Goal: Information Seeking & Learning: Learn about a topic

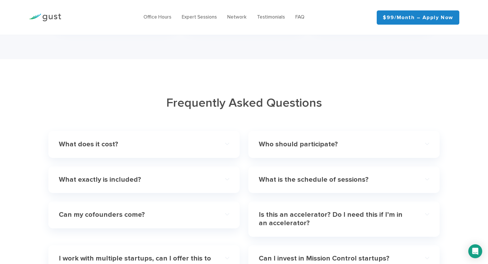
scroll to position [1652, 0]
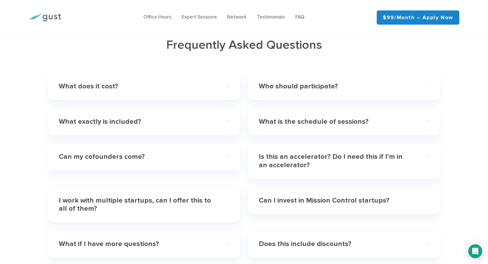
click at [222, 86] on div "What does it cost?" at bounding box center [144, 87] width 170 height 18
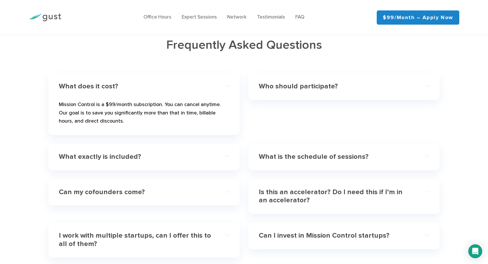
scroll to position [1681, 0]
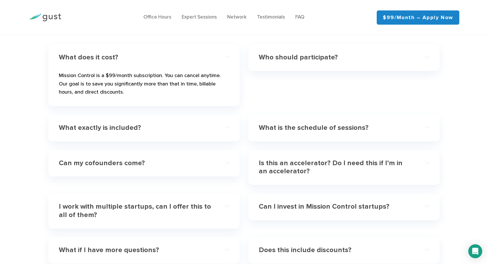
click at [227, 126] on div "What exactly is included?" at bounding box center [144, 128] width 170 height 18
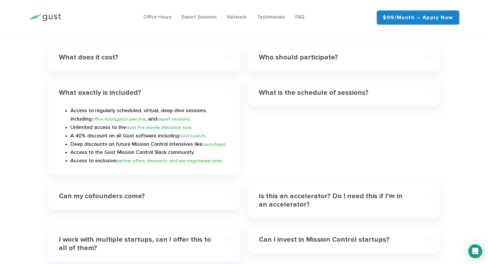
scroll to position [1738, 0]
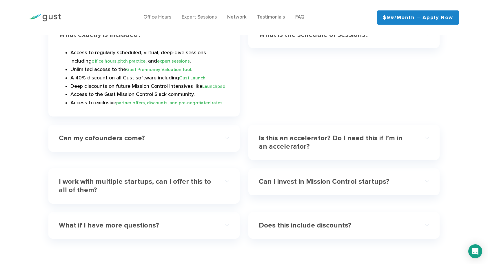
click at [228, 139] on div "Can my cofounders come?" at bounding box center [144, 139] width 170 height 18
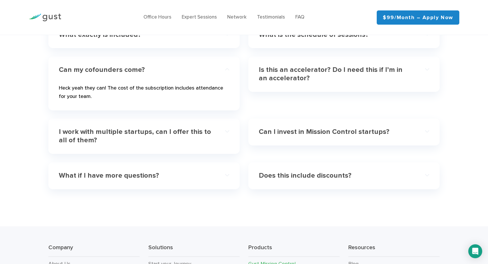
click at [224, 176] on div "What if I have more questions?" at bounding box center [144, 176] width 170 height 18
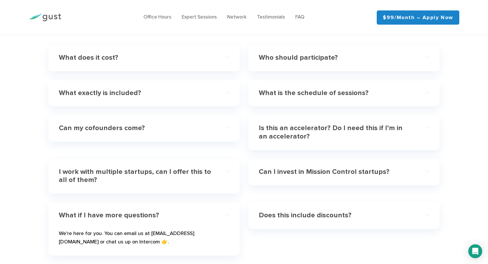
scroll to position [1681, 0]
click at [428, 56] on div "Who should participate?" at bounding box center [344, 58] width 170 height 18
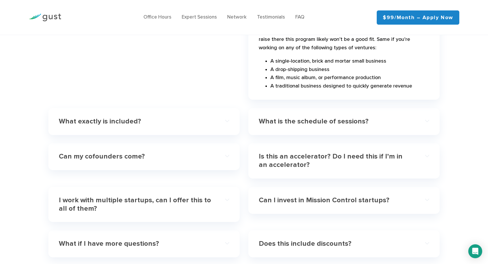
scroll to position [1796, 0]
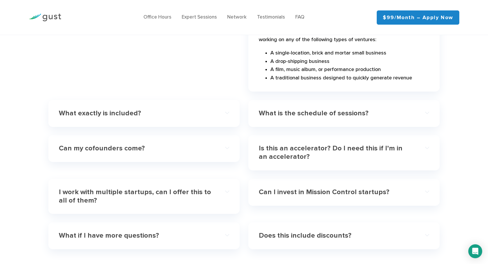
click at [426, 106] on div "What is the schedule of sessions?" at bounding box center [344, 114] width 170 height 18
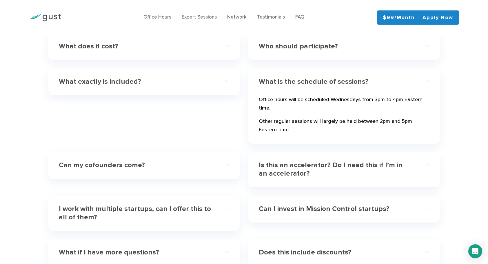
scroll to position [1681, 0]
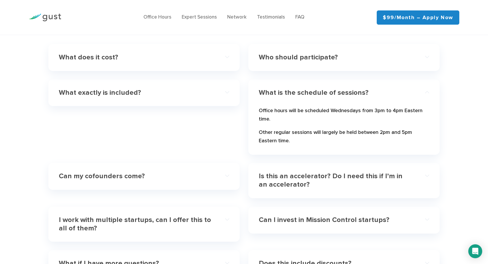
click at [427, 175] on div "Is this an accelerator? Do I need this if I’m in an accelerator?" at bounding box center [344, 180] width 170 height 26
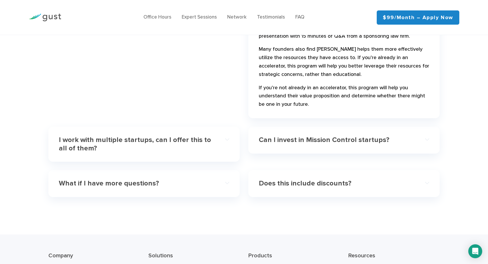
scroll to position [1854, 0]
click at [427, 137] on div "Can I invest in Mission Control startups?" at bounding box center [344, 140] width 170 height 18
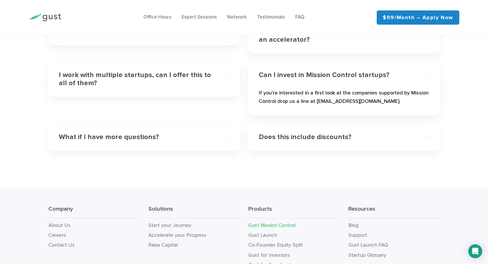
scroll to position [1748, 0]
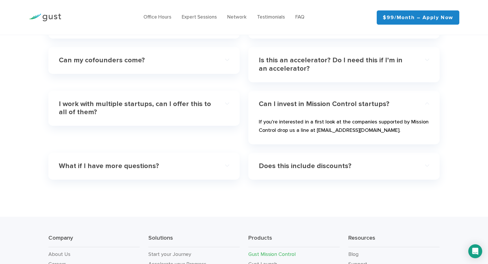
click at [427, 164] on div "Does this include discounts?" at bounding box center [344, 166] width 170 height 18
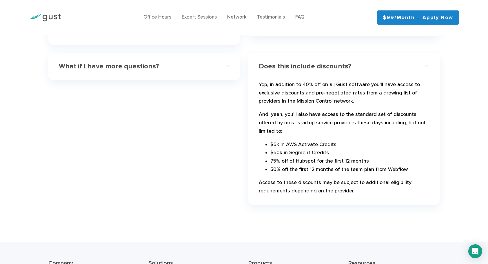
scroll to position [1864, 0]
